Goal: Use online tool/utility: Utilize a website feature to perform a specific function

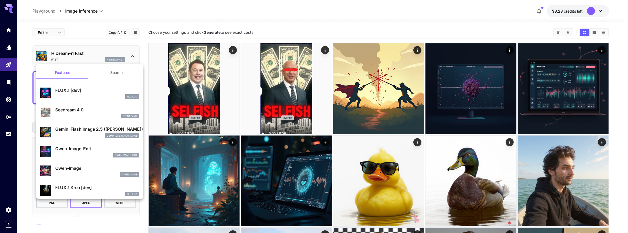
click at [46, 34] on div at bounding box center [314, 116] width 628 height 233
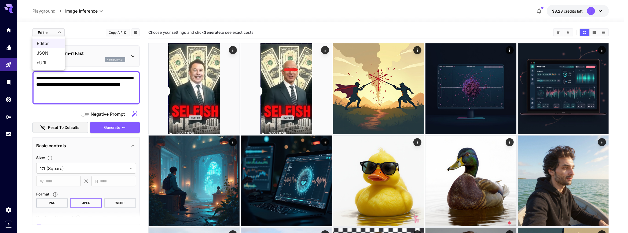
click at [53, 33] on div at bounding box center [314, 116] width 628 height 233
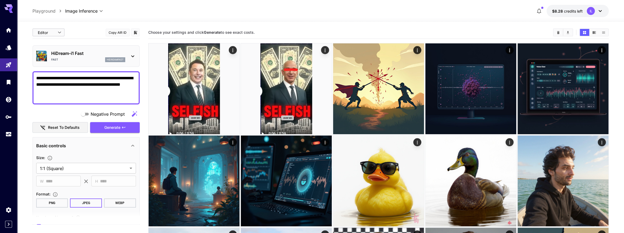
click at [92, 62] on div "HiDream-i1 Fast Fast hidreamfast" at bounding box center [86, 56] width 100 height 16
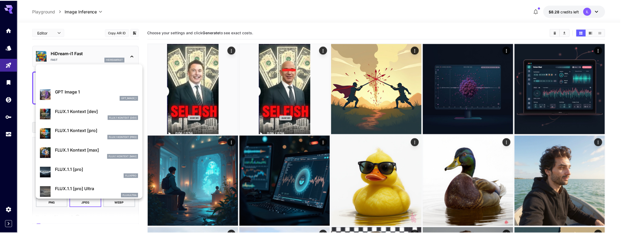
scroll to position [350, 0]
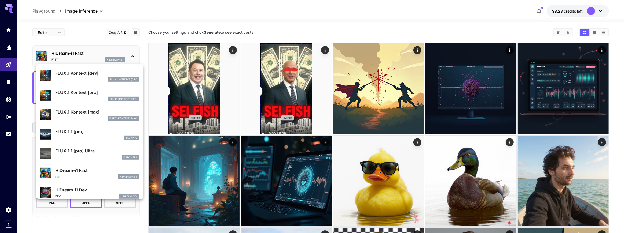
click at [6, 66] on div at bounding box center [314, 116] width 628 height 233
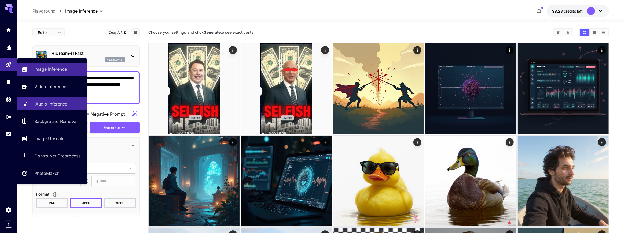
click at [50, 106] on p "Audio Inference" at bounding box center [51, 104] width 32 height 6
type input "**********"
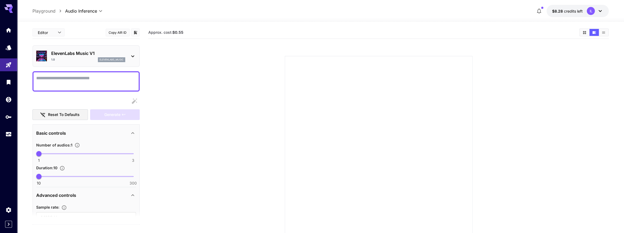
click at [74, 59] on div "1.0 elevenlabs_music" at bounding box center [88, 59] width 74 height 5
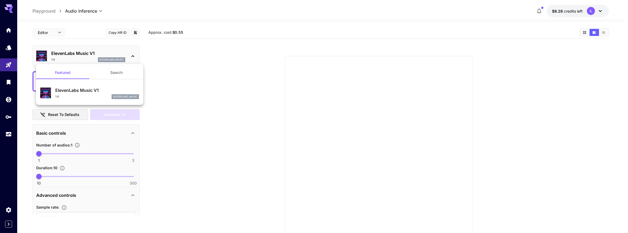
click at [75, 57] on div at bounding box center [314, 116] width 628 height 233
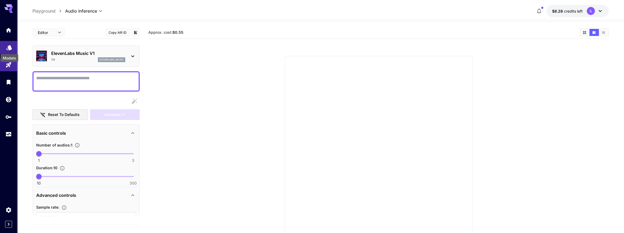
click at [8, 50] on div "Models" at bounding box center [9, 56] width 19 height 12
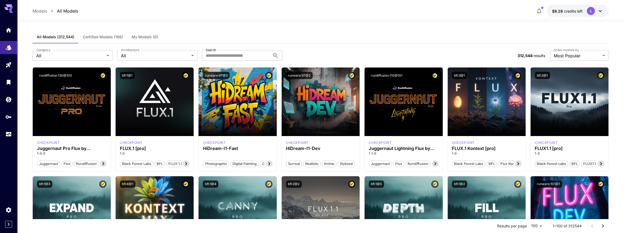
click at [601, 12] on icon at bounding box center [600, 11] width 6 height 6
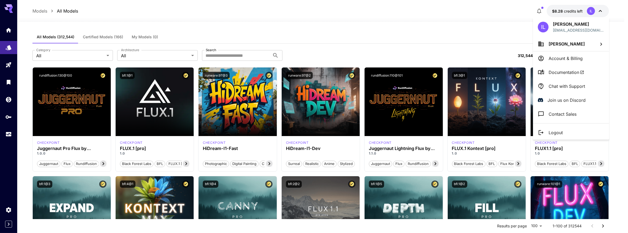
click at [577, 57] on p "Account & Billing" at bounding box center [566, 58] width 34 height 6
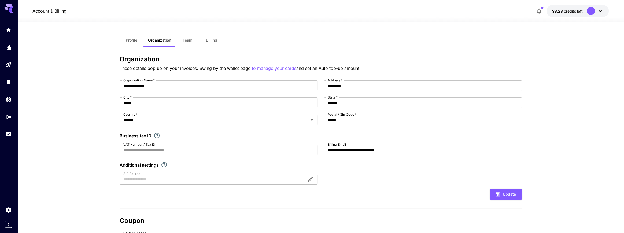
click at [597, 14] on icon at bounding box center [600, 11] width 6 height 6
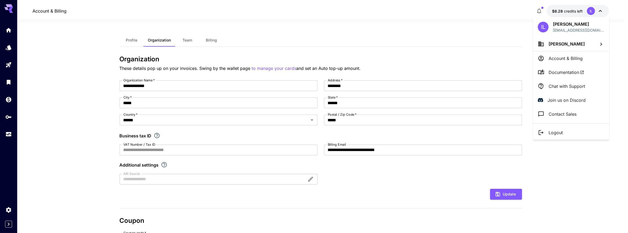
click at [422, 53] on div at bounding box center [314, 116] width 628 height 233
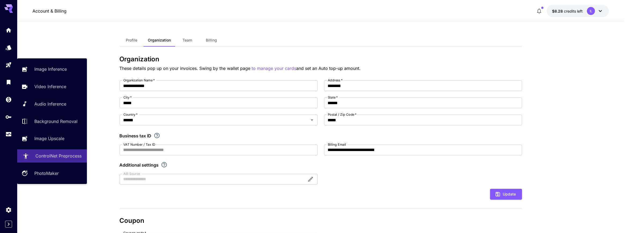
click at [46, 156] on p "ControlNet Preprocess" at bounding box center [58, 156] width 46 height 6
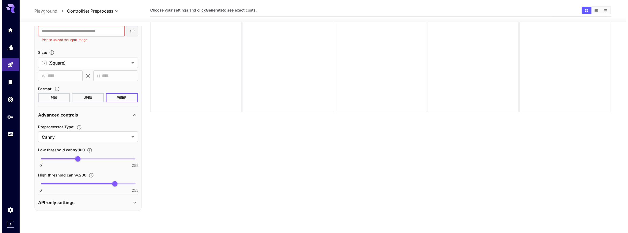
scroll to position [42, 0]
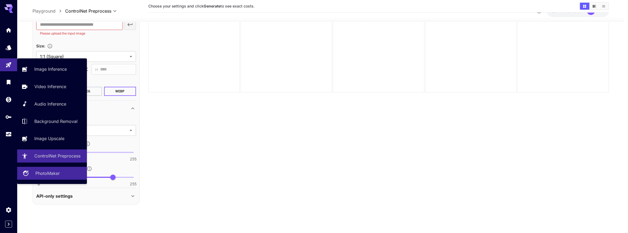
click at [47, 174] on p "PhotoMaker" at bounding box center [47, 173] width 24 height 6
type input "**********"
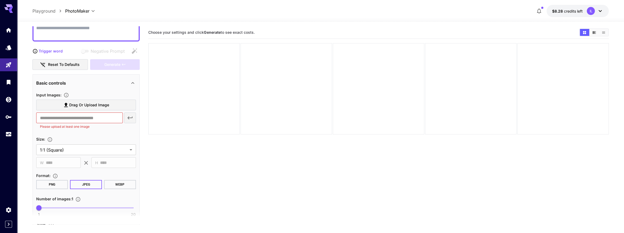
scroll to position [115, 0]
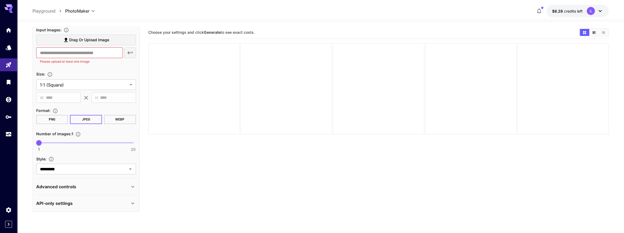
click at [88, 12] on body "**********" at bounding box center [312, 138] width 624 height 276
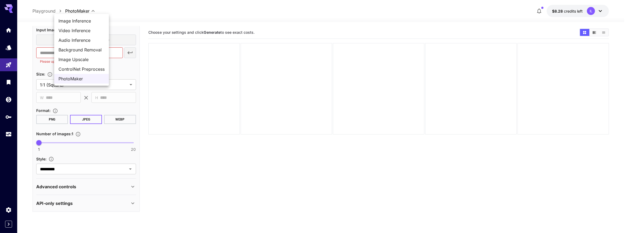
click at [181, 200] on div at bounding box center [314, 116] width 628 height 233
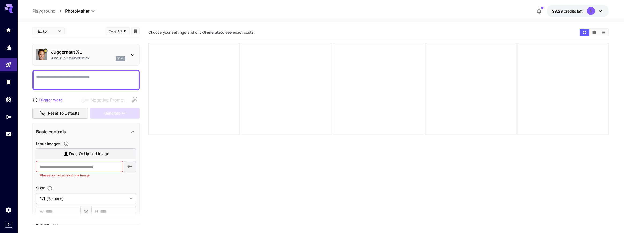
scroll to position [0, 0]
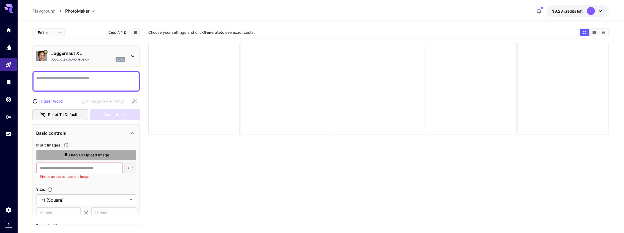
click at [84, 155] on span "Drag or upload image" at bounding box center [89, 155] width 40 height 7
click at [0, 0] on input "Drag or upload image" at bounding box center [0, 0] width 0 height 0
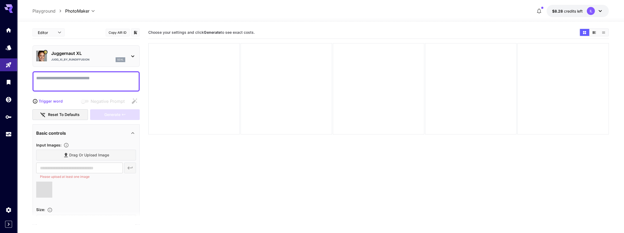
type input "**********"
click at [103, 77] on textarea "Negative Prompt" at bounding box center [86, 81] width 100 height 13
click at [53, 100] on p "Trigger word" at bounding box center [51, 101] width 24 height 6
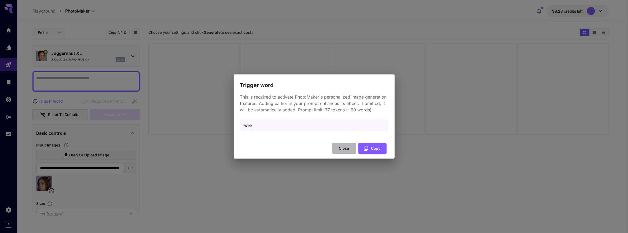
click at [345, 147] on button "Close" at bounding box center [344, 148] width 24 height 11
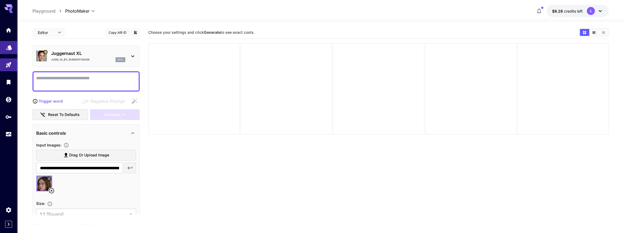
click at [7, 54] on link at bounding box center [8, 47] width 17 height 13
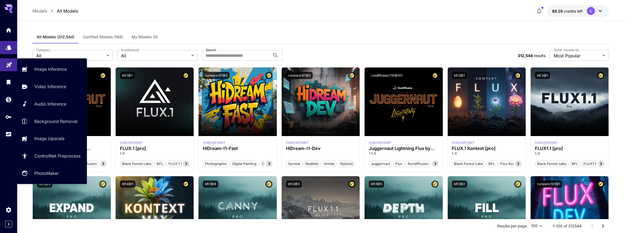
click at [12, 67] on link at bounding box center [8, 65] width 17 height 13
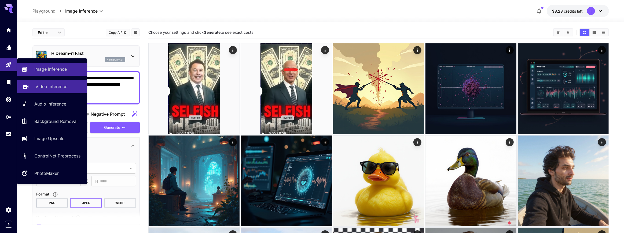
click at [35, 89] on link "Video Inference" at bounding box center [52, 86] width 70 height 13
type input "**********"
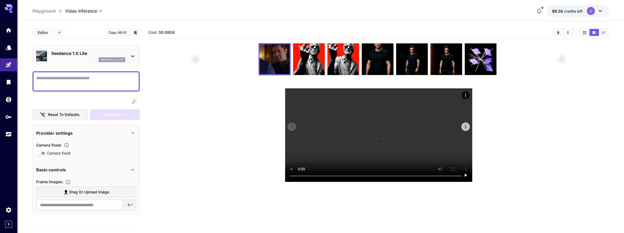
click at [345, 182] on video at bounding box center [378, 136] width 187 height 94
click at [410, 182] on video at bounding box center [378, 136] width 187 height 94
click at [306, 57] on img at bounding box center [309, 59] width 32 height 32
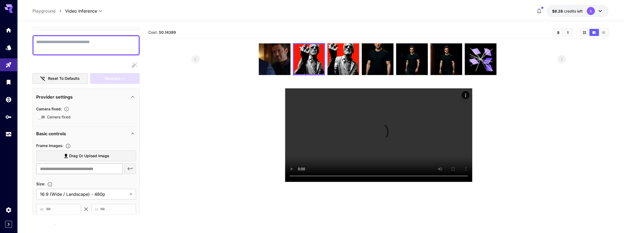
scroll to position [107, 0]
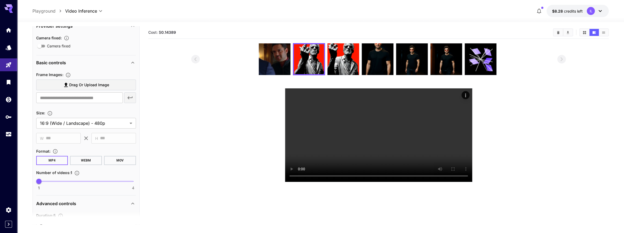
click at [89, 87] on span "Drag or upload image" at bounding box center [89, 85] width 40 height 7
click at [0, 0] on input "Drag or upload image" at bounding box center [0, 0] width 0 height 0
click at [76, 88] on span "Drag or upload image" at bounding box center [89, 85] width 40 height 7
click at [0, 0] on input "Drag or upload image" at bounding box center [0, 0] width 0 height 0
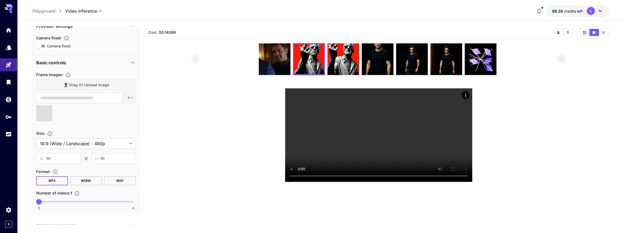
type input "**********"
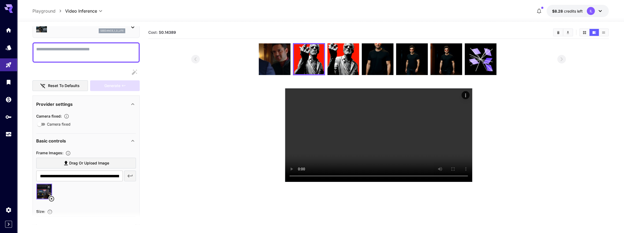
scroll to position [27, 0]
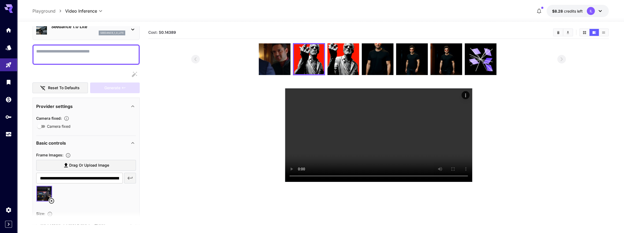
click at [91, 57] on textarea "Camera fixed" at bounding box center [86, 54] width 100 height 13
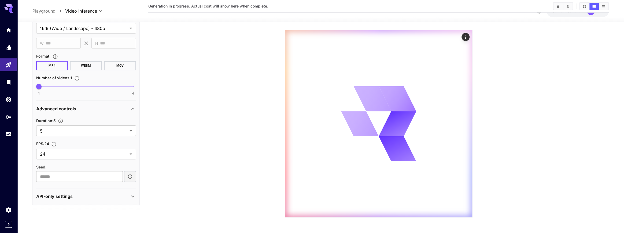
scroll to position [59, 0]
type textarea "*********"
click at [88, 149] on body "**********" at bounding box center [312, 87] width 624 height 292
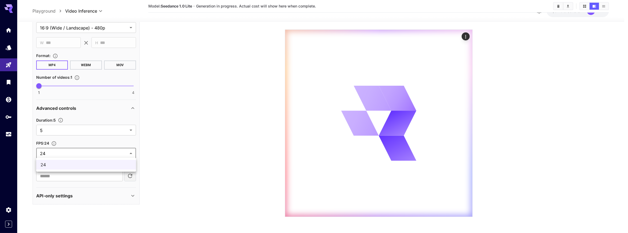
click at [88, 149] on div at bounding box center [314, 116] width 628 height 233
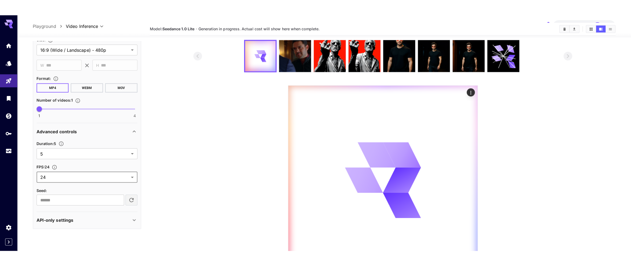
scroll to position [0, 0]
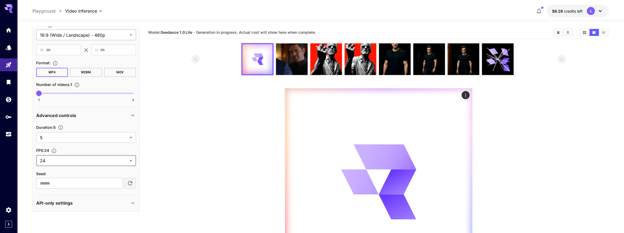
click at [124, 35] on body "**********" at bounding box center [312, 146] width 624 height 292
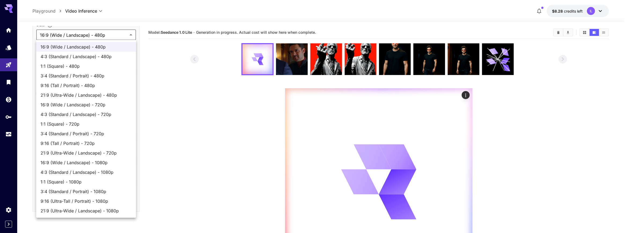
click at [183, 82] on div at bounding box center [314, 116] width 628 height 233
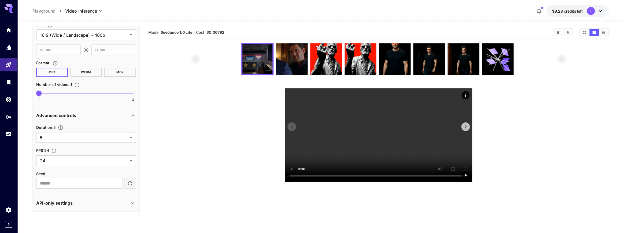
scroll to position [188, 0]
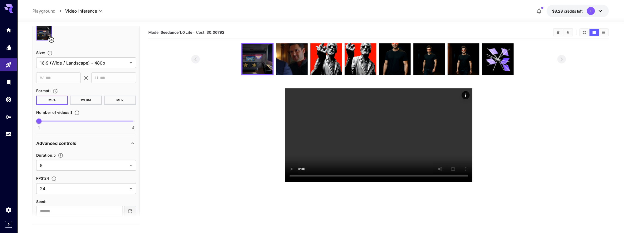
click at [279, 182] on section at bounding box center [378, 112] width 375 height 139
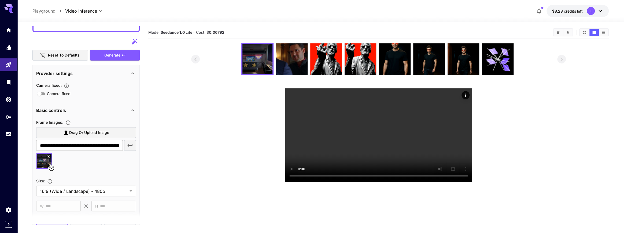
scroll to position [55, 0]
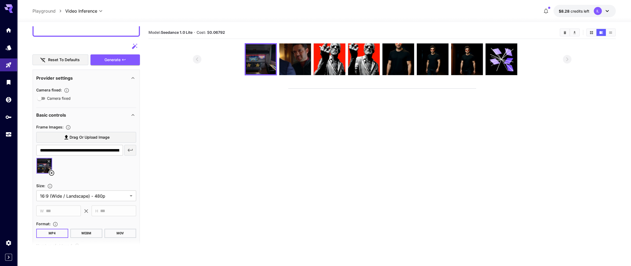
click at [464, 89] on video at bounding box center [381, 89] width 187 height 0
click at [459, 89] on video at bounding box center [381, 89] width 187 height 0
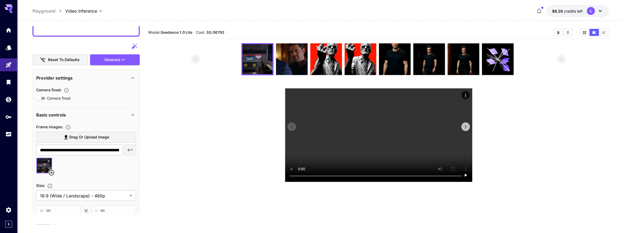
click at [344, 147] on video at bounding box center [378, 136] width 187 height 94
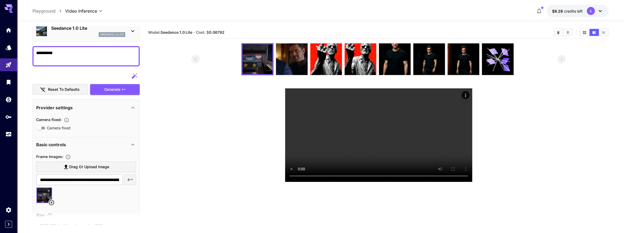
scroll to position [0, 0]
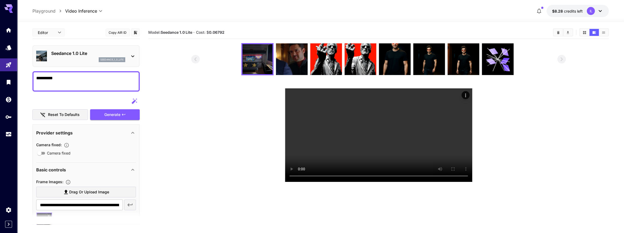
click at [126, 56] on div "Seedance 1.0 Lite seedance_1_0_lite" at bounding box center [86, 56] width 100 height 16
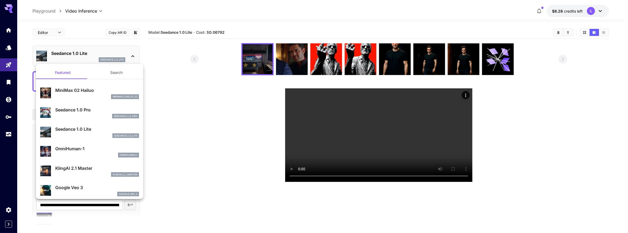
click at [90, 152] on p "OmniHuman‑1" at bounding box center [97, 149] width 84 height 6
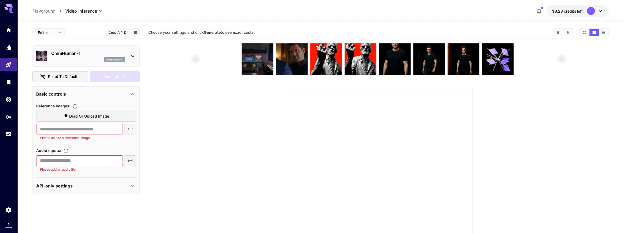
click at [105, 115] on span "Drag or upload image" at bounding box center [89, 116] width 40 height 7
click at [0, 0] on input "Drag or upload image" at bounding box center [0, 0] width 0 height 0
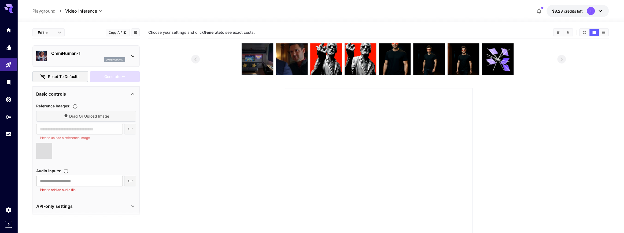
type input "**********"
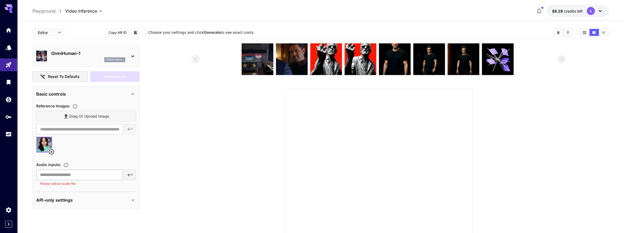
click at [89, 176] on input "text" at bounding box center [79, 175] width 87 height 11
click at [129, 176] on div "​ Please add an audio file" at bounding box center [86, 178] width 100 height 17
click at [128, 174] on div "​ Please add an audio file" at bounding box center [86, 178] width 100 height 17
click at [105, 173] on input "text" at bounding box center [79, 175] width 87 height 11
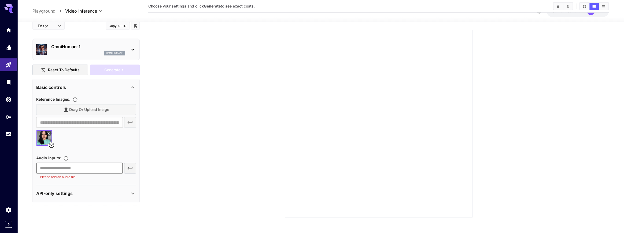
scroll to position [59, 0]
click at [50, 146] on icon at bounding box center [51, 145] width 6 height 6
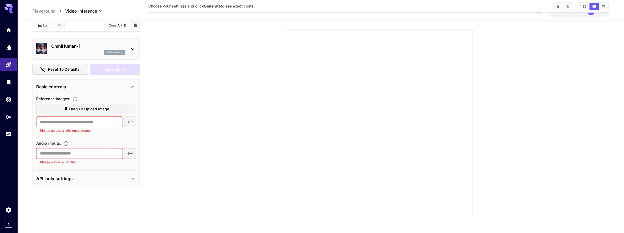
click at [62, 52] on div "omnihuman_1" at bounding box center [88, 52] width 74 height 5
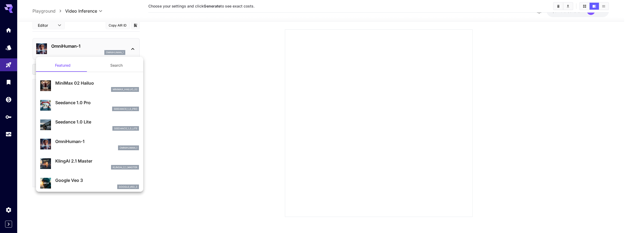
click at [81, 107] on div "seedance_1_0_pro" at bounding box center [97, 109] width 84 height 5
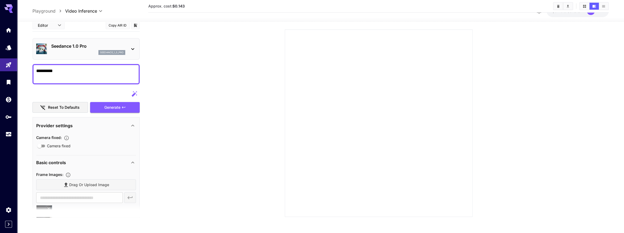
click at [88, 51] on div "seedance_1_0_pro" at bounding box center [88, 52] width 74 height 5
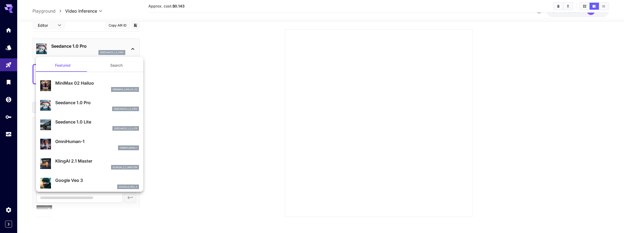
click at [88, 51] on div at bounding box center [314, 116] width 628 height 233
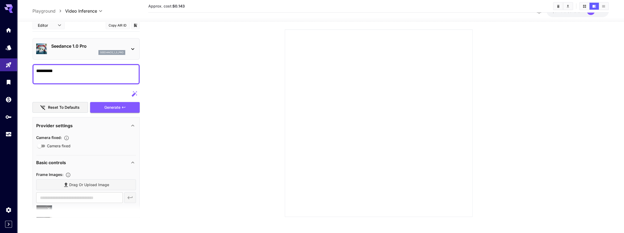
scroll to position [0, 0]
click at [102, 106] on div "Generate" at bounding box center [114, 107] width 49 height 11
